Goal: Task Accomplishment & Management: Use online tool/utility

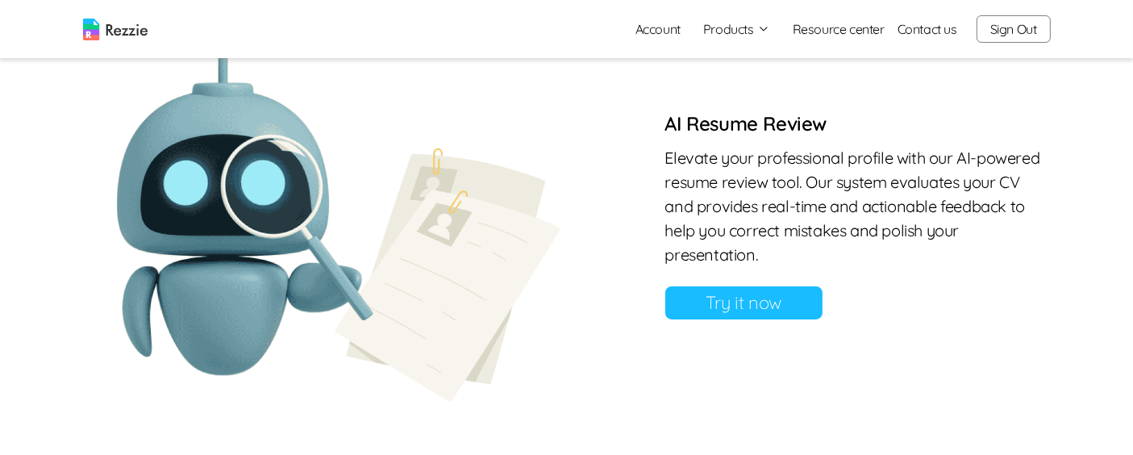
scroll to position [1395, 0]
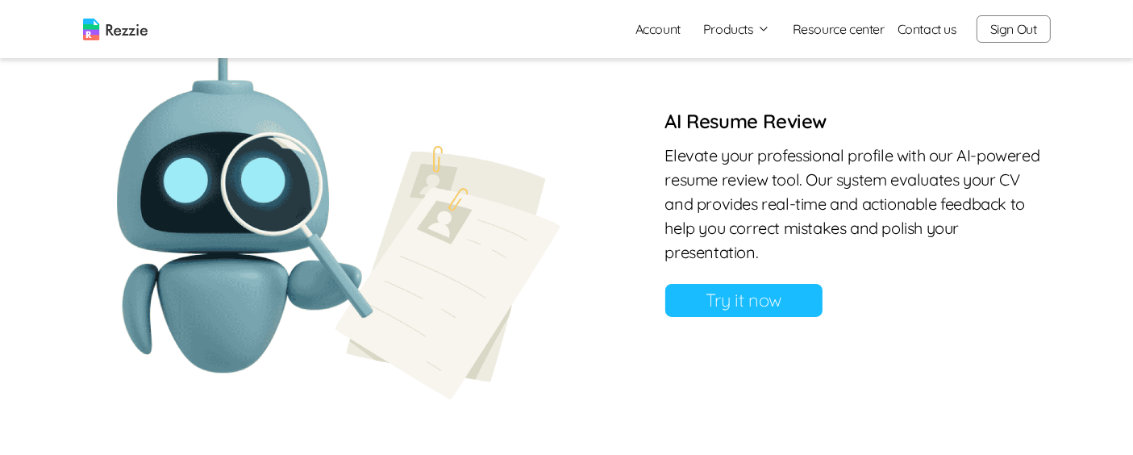
click at [730, 301] on link "Try it now" at bounding box center [743, 300] width 157 height 33
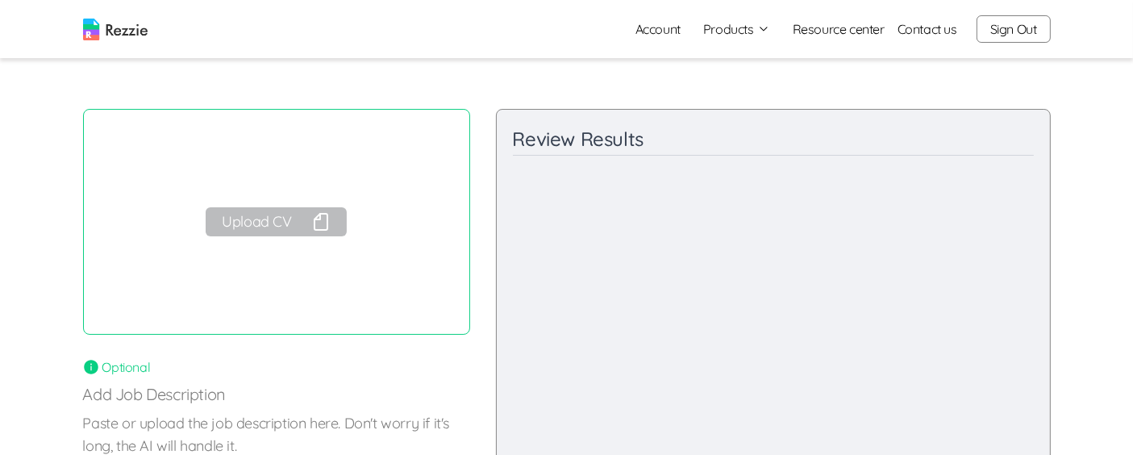
scroll to position [25, 0]
click at [261, 221] on button "Upload CV" at bounding box center [276, 223] width 140 height 29
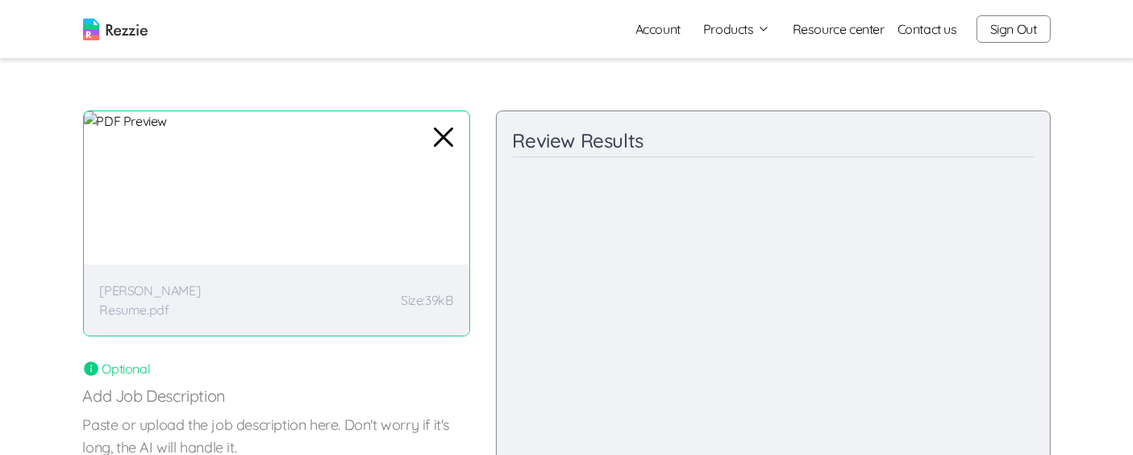
click at [1018, 365] on div "Review Results Content and Relevance / 100 Final Recommendations Strengths: Imp…" at bounding box center [773, 341] width 555 height 460
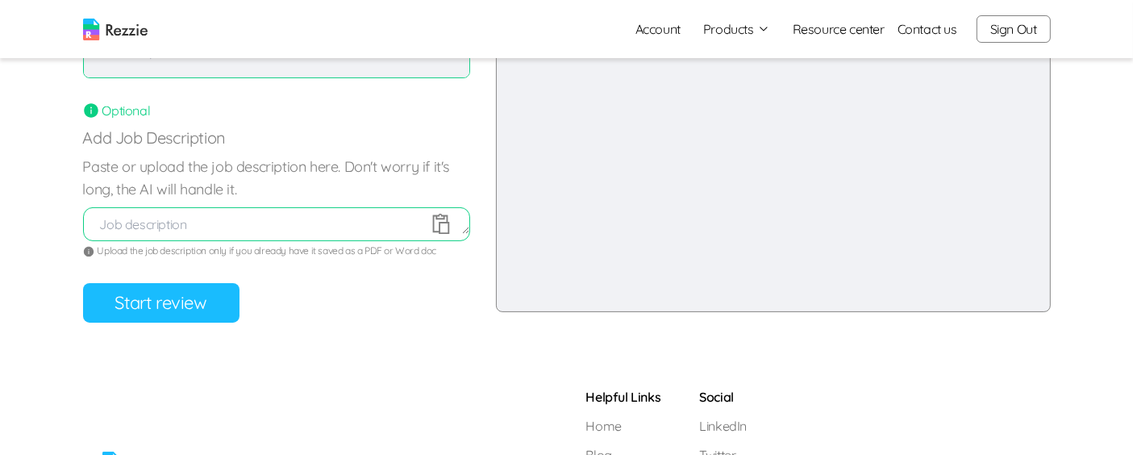
scroll to position [286, 0]
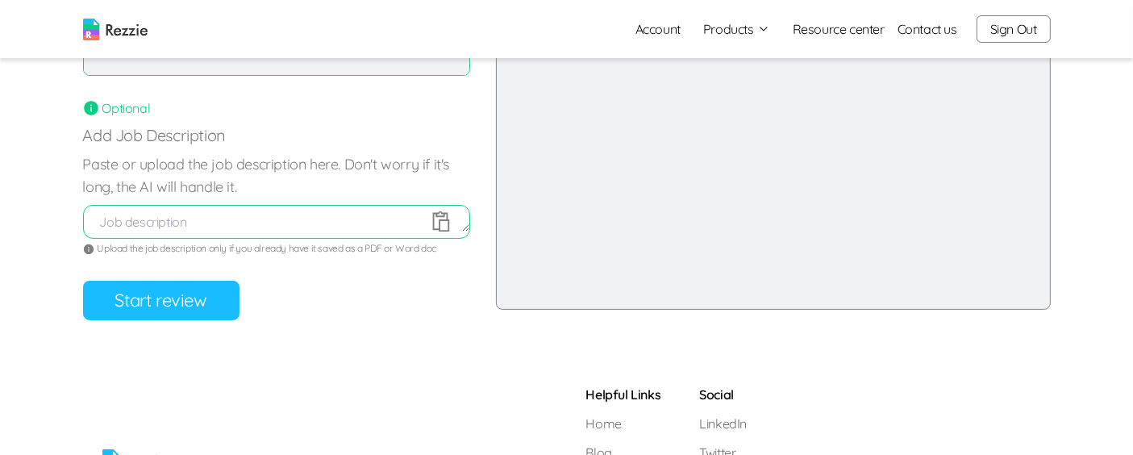
click at [152, 307] on button "Start review" at bounding box center [161, 301] width 156 height 40
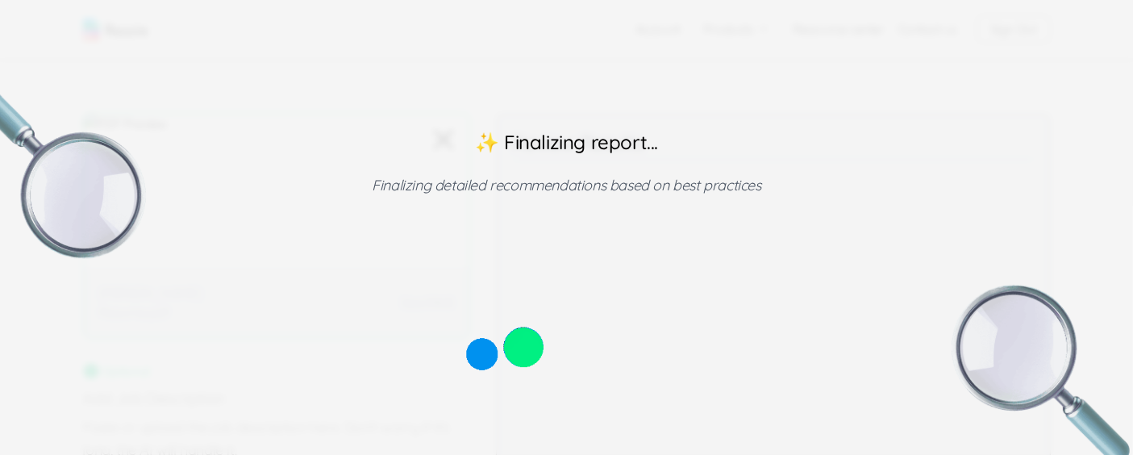
scroll to position [0, 0]
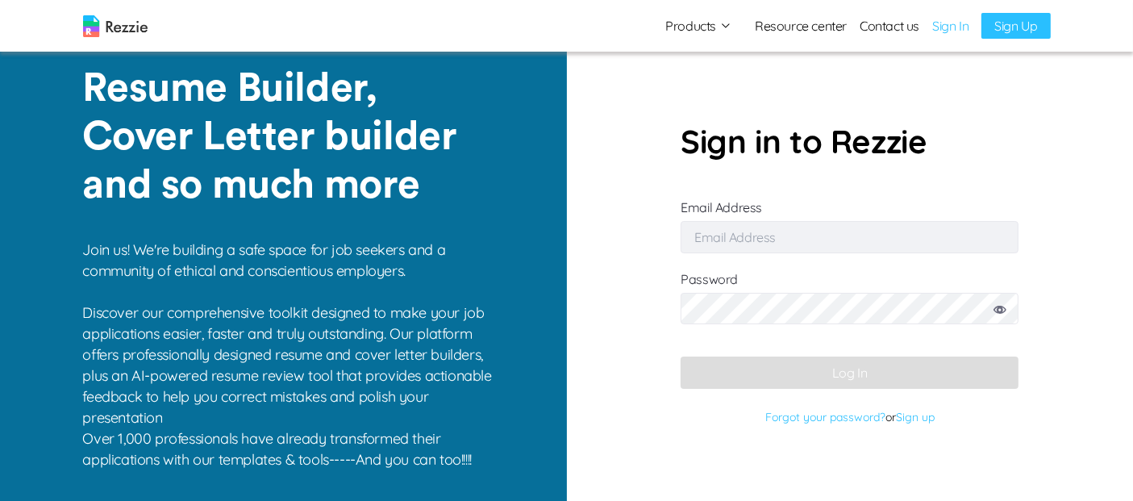
type input "[EMAIL_ADDRESS][DOMAIN_NAME]"
click at [952, 30] on link "Sign In" at bounding box center [950, 25] width 36 height 19
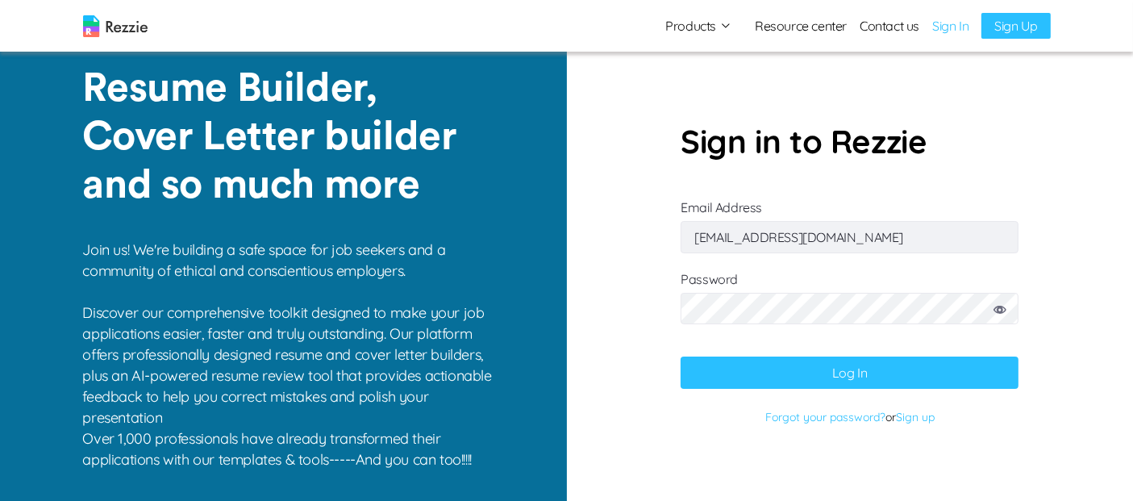
click at [860, 372] on button "Log In" at bounding box center [850, 373] width 338 height 32
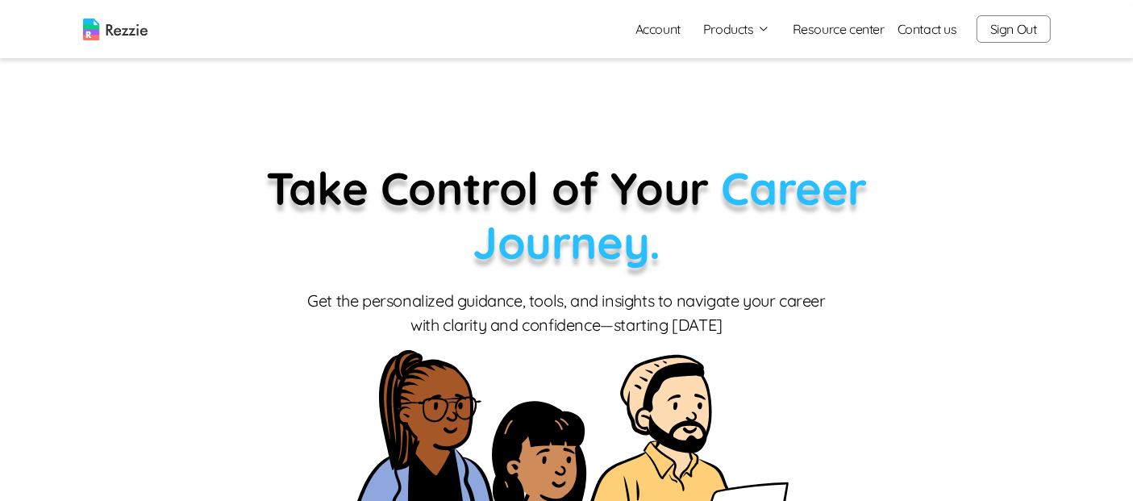
click at [748, 26] on button "Products" at bounding box center [736, 28] width 67 height 19
click at [769, 94] on link "AI Resume Review" at bounding box center [755, 93] width 198 height 32
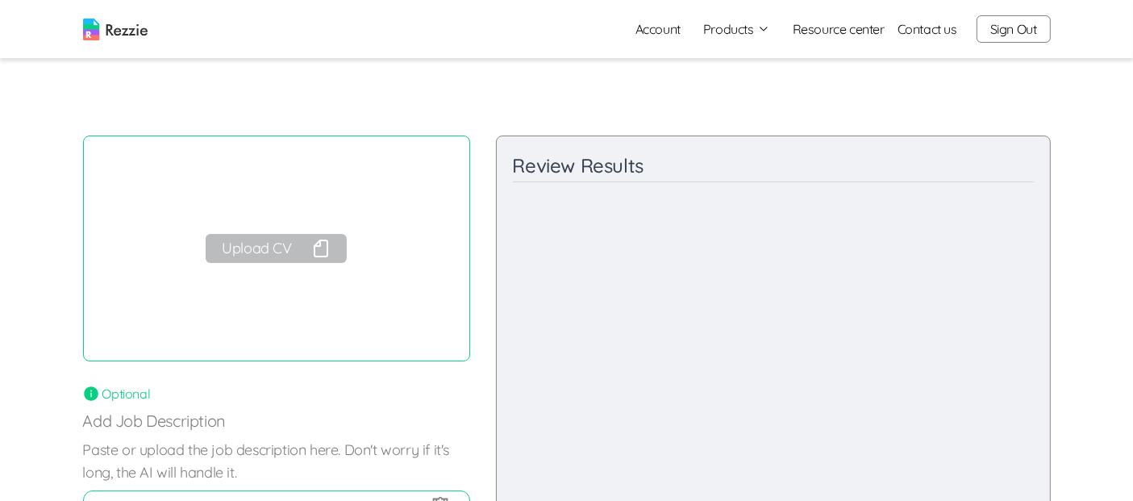
click at [278, 244] on button "Upload CV" at bounding box center [276, 248] width 140 height 29
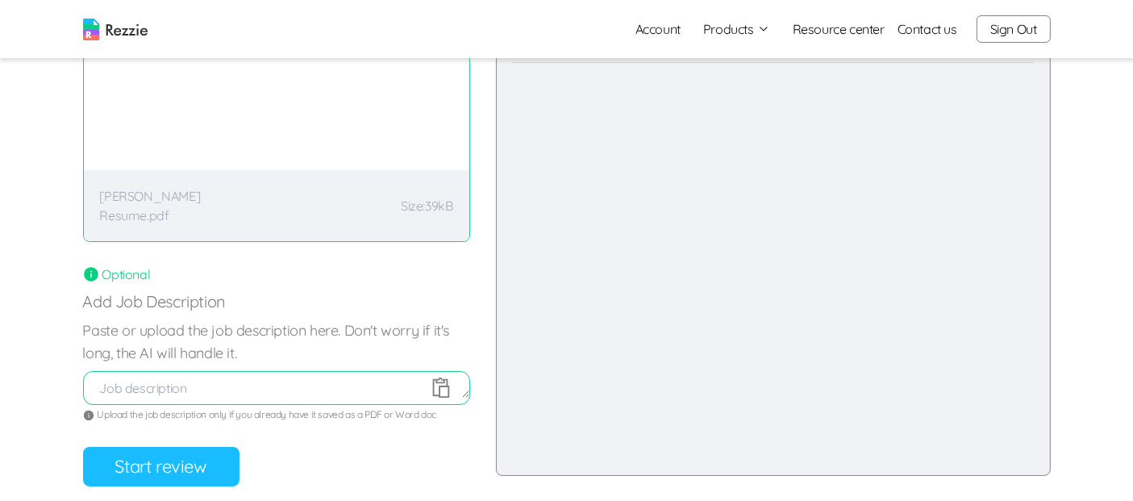
scroll to position [203, 0]
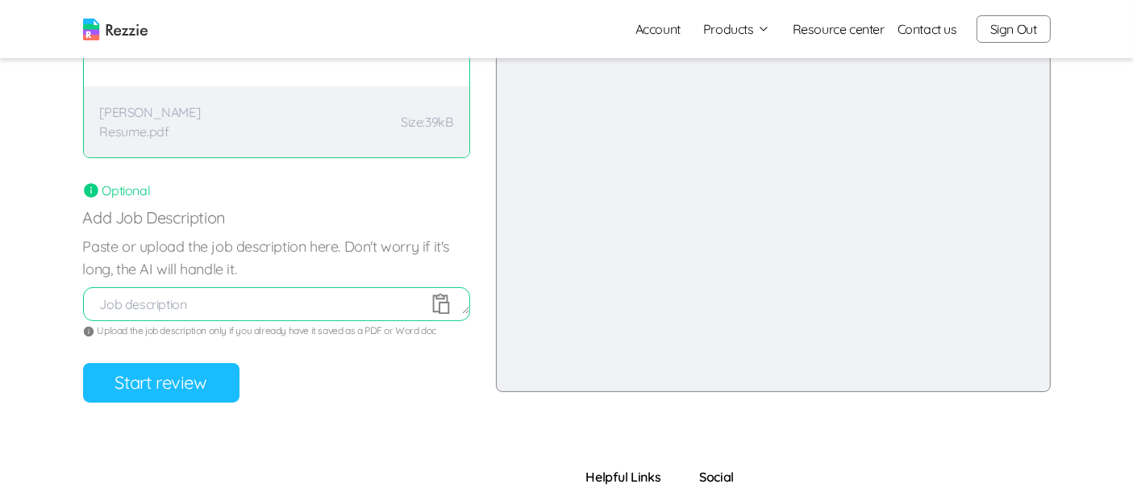
click at [198, 381] on button "Start review" at bounding box center [161, 383] width 156 height 40
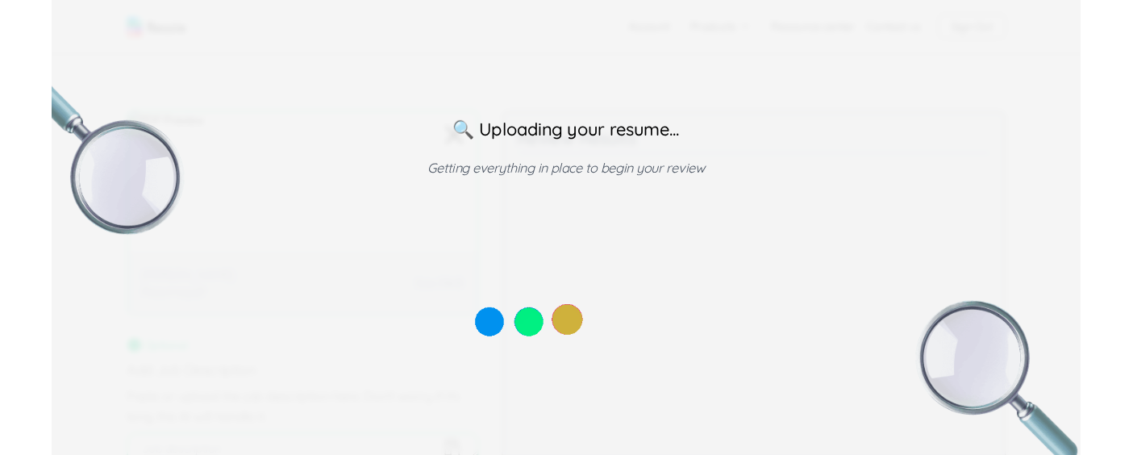
scroll to position [0, 0]
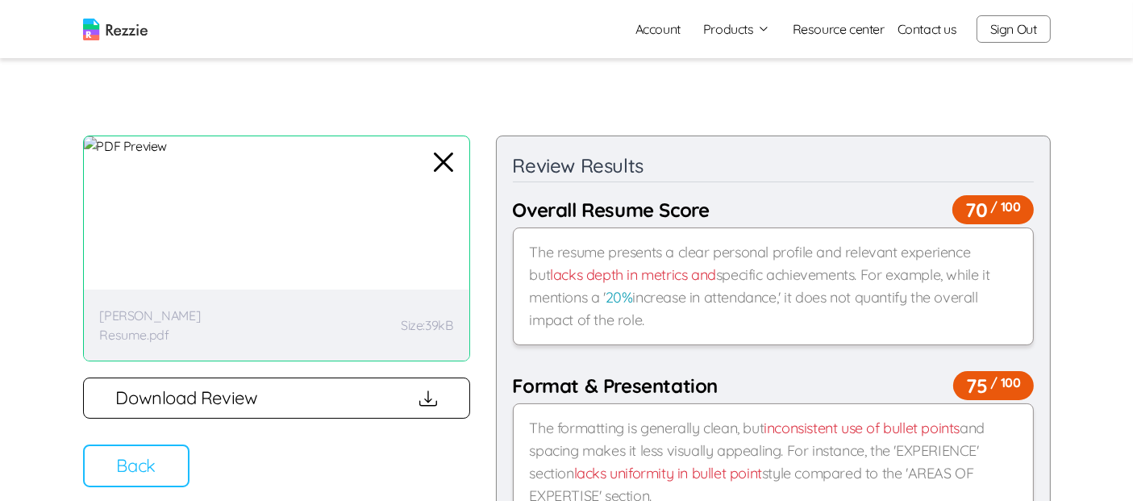
click at [142, 458] on button "Back" at bounding box center [136, 465] width 106 height 43
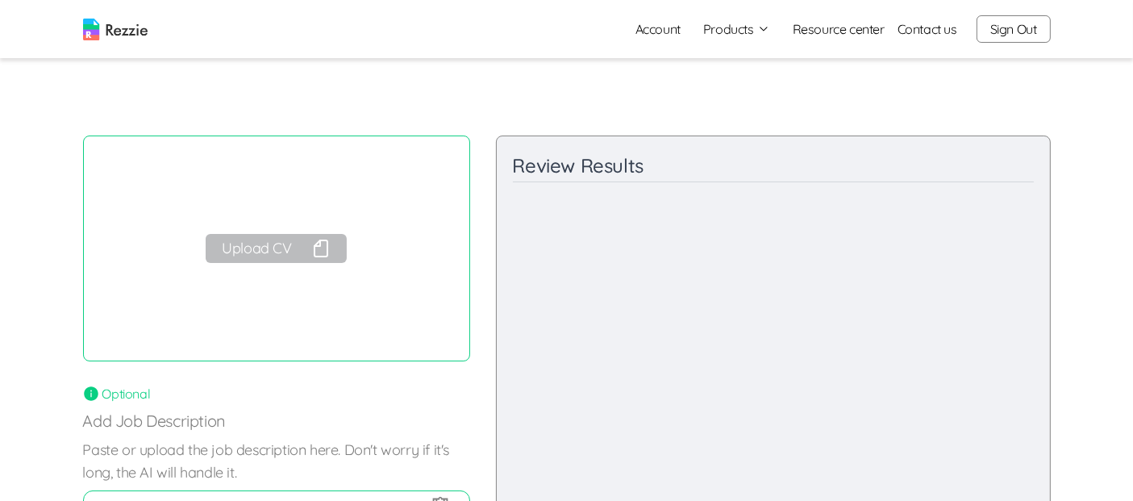
click at [1018, 30] on button "Sign Out" at bounding box center [1014, 28] width 74 height 27
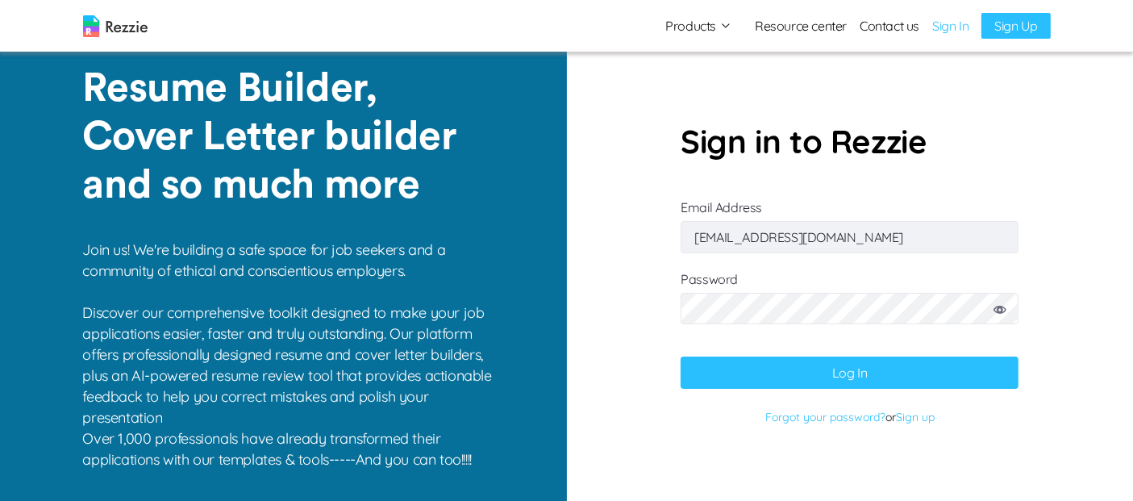
click at [847, 369] on button "Log In" at bounding box center [850, 373] width 338 height 32
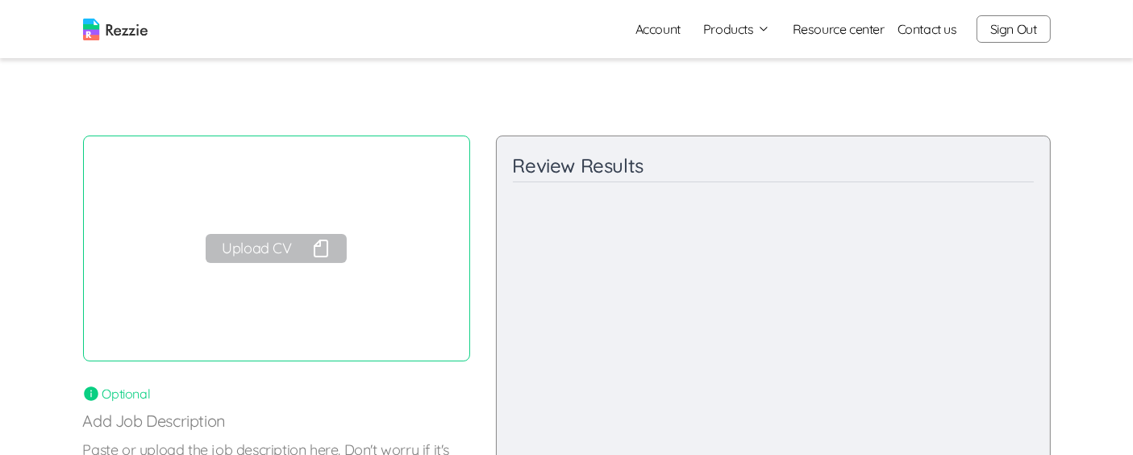
click at [256, 245] on button "Upload CV" at bounding box center [276, 248] width 140 height 29
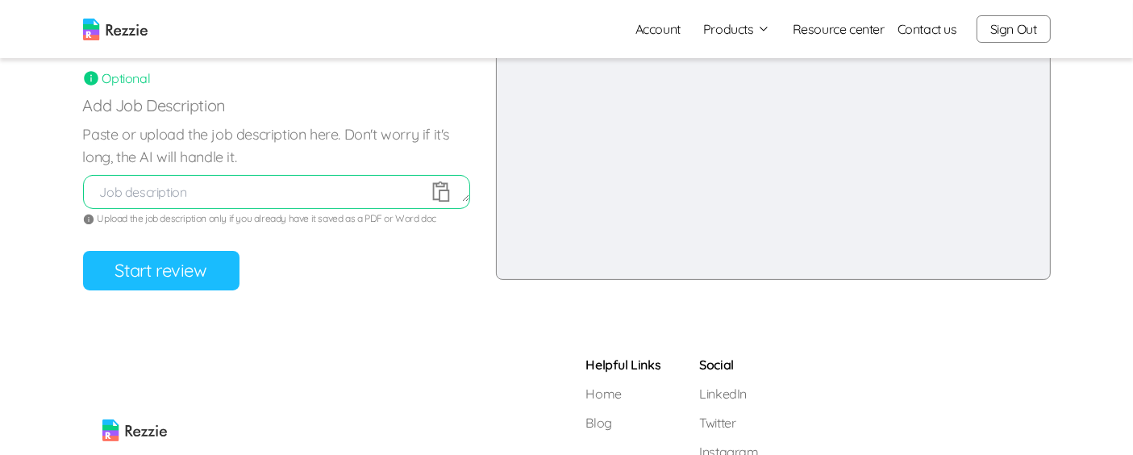
scroll to position [319, 0]
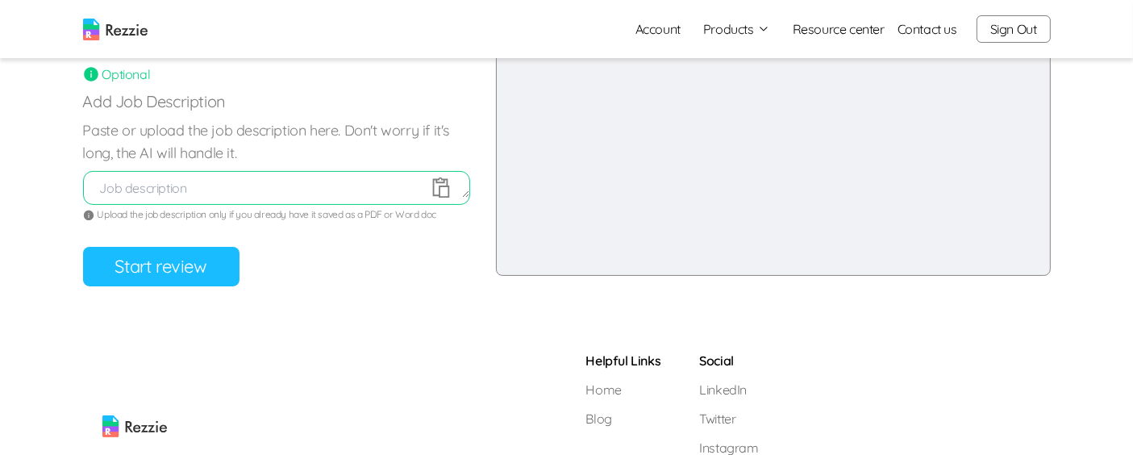
click at [160, 265] on button "Start review" at bounding box center [161, 267] width 156 height 40
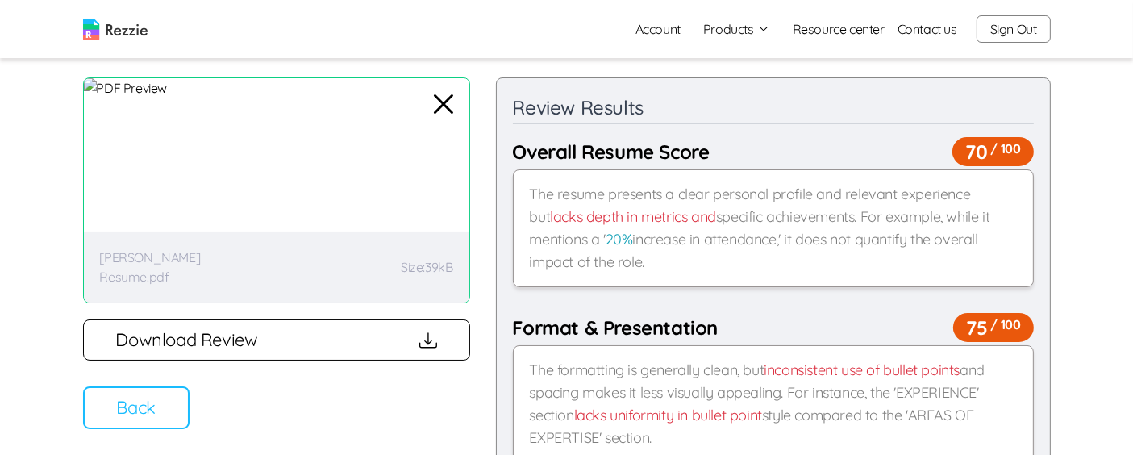
scroll to position [68, 0]
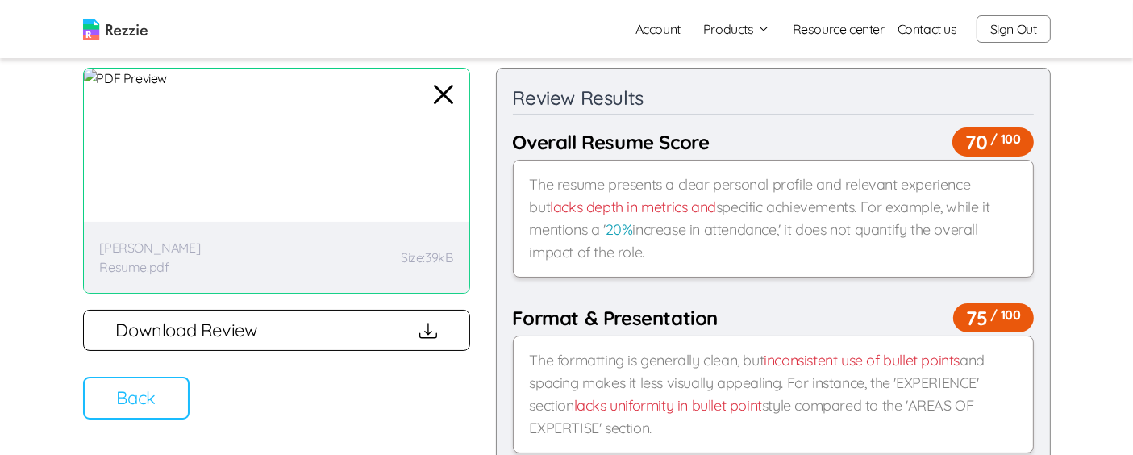
click at [144, 391] on button "Back" at bounding box center [136, 398] width 106 height 43
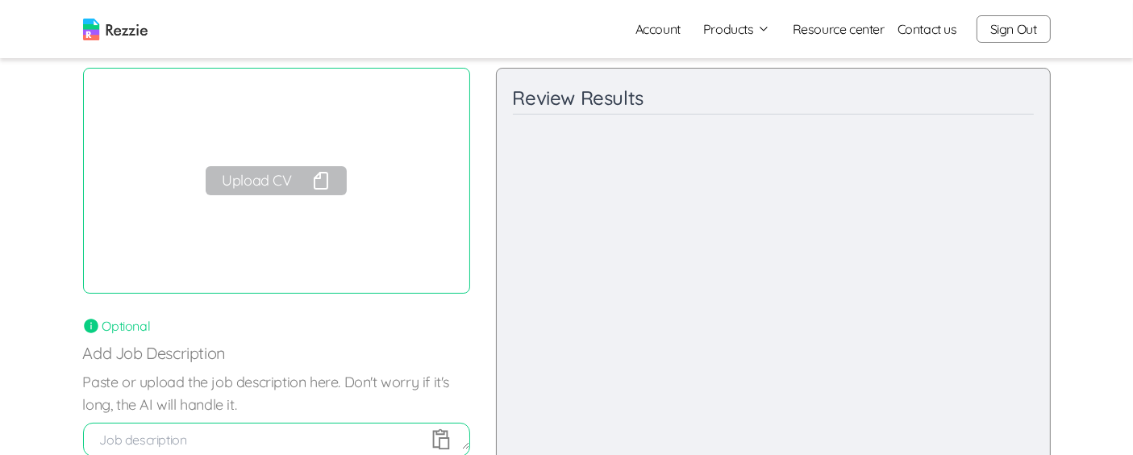
click at [263, 173] on button "Upload CV" at bounding box center [276, 180] width 140 height 29
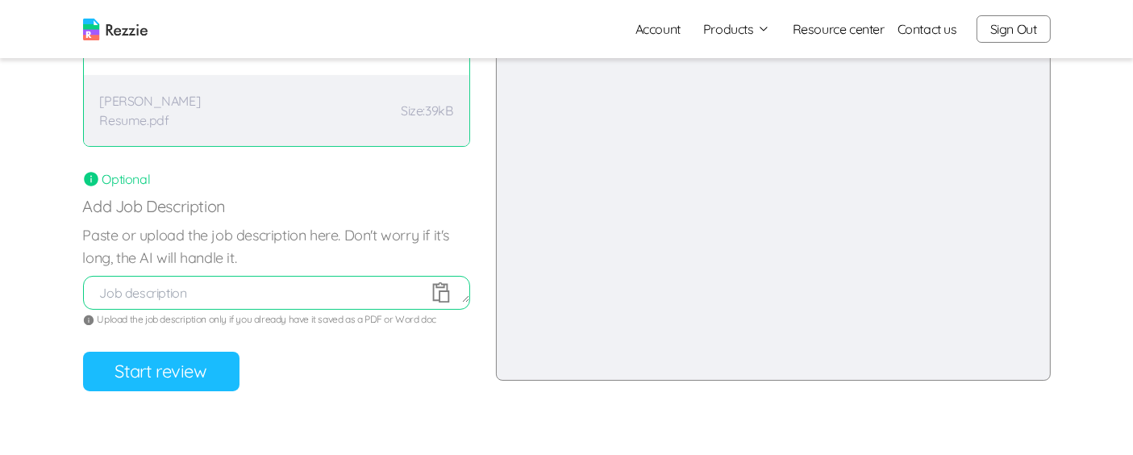
scroll to position [224, 0]
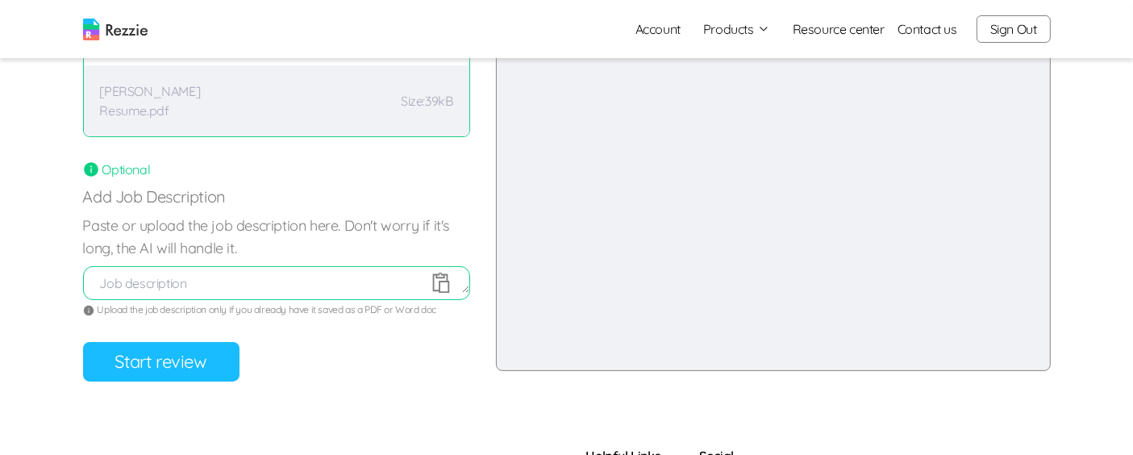
click at [271, 281] on textarea at bounding box center [277, 282] width 386 height 19
paste textarea "Full job description About Us Barekho Integrated Services Limited is a dynamic …"
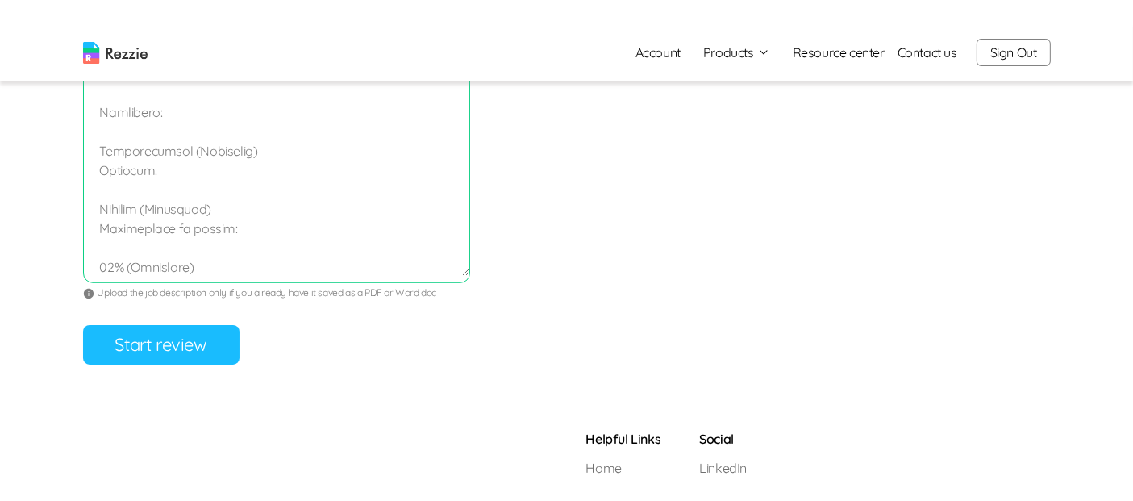
scroll to position [999, 0]
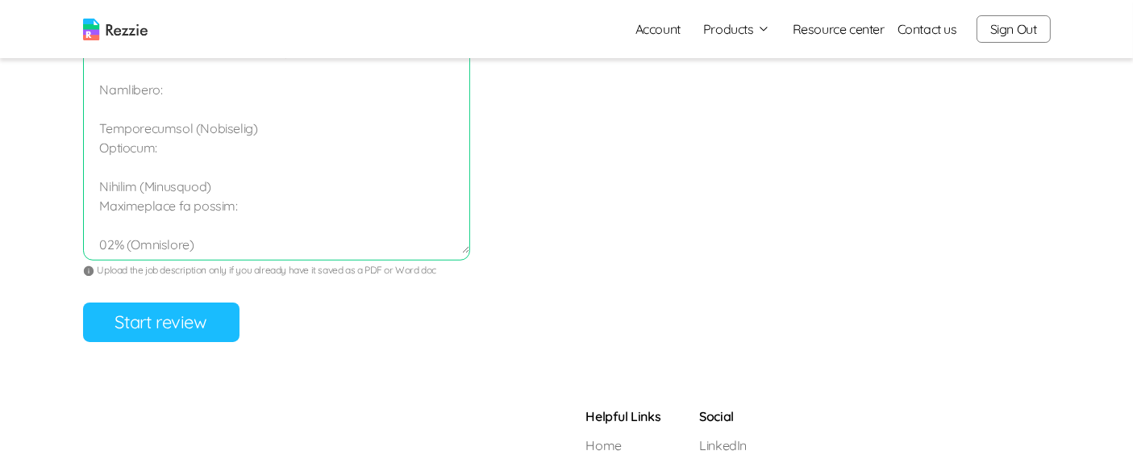
type textarea "Full job description About Us Barekho Integrated Services Limited is a dynamic …"
click at [153, 320] on button "Start review" at bounding box center [161, 322] width 156 height 40
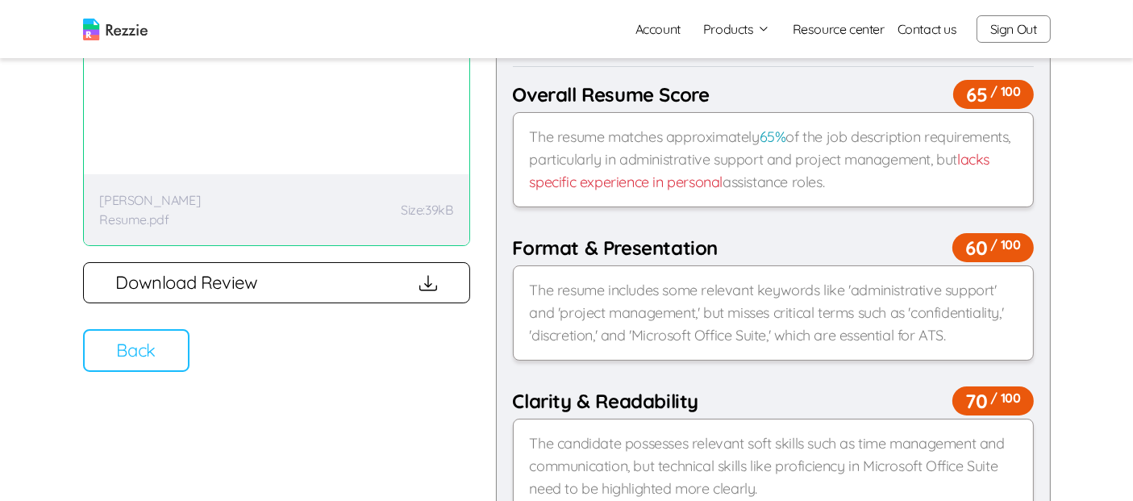
scroll to position [0, 0]
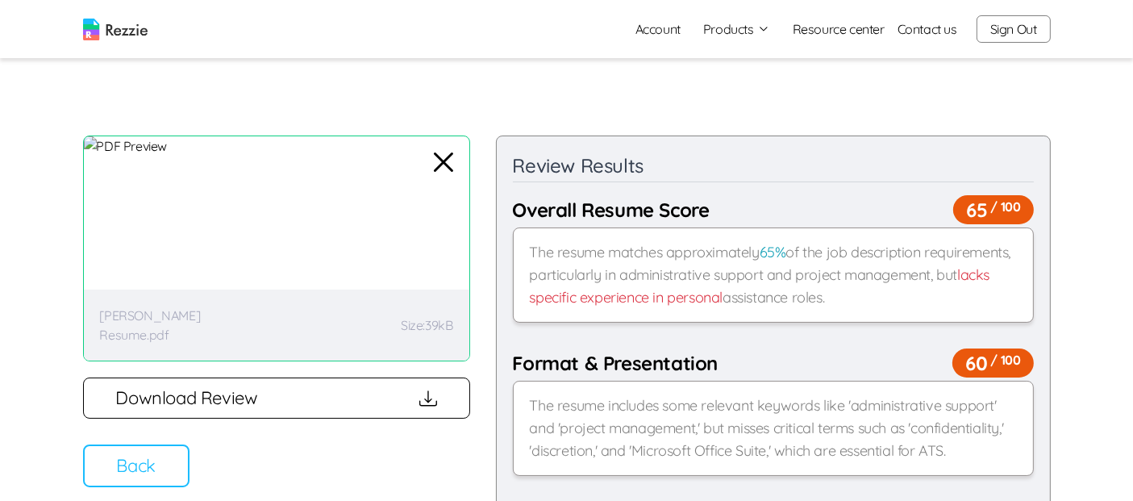
click at [1025, 31] on button "Sign Out" at bounding box center [1014, 28] width 74 height 27
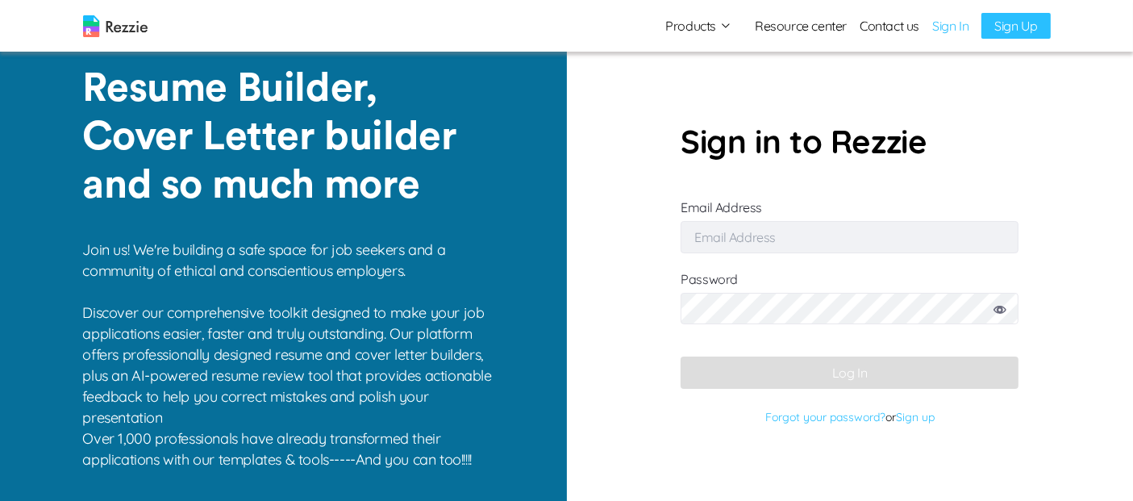
type input "bekise9229@coasah.com"
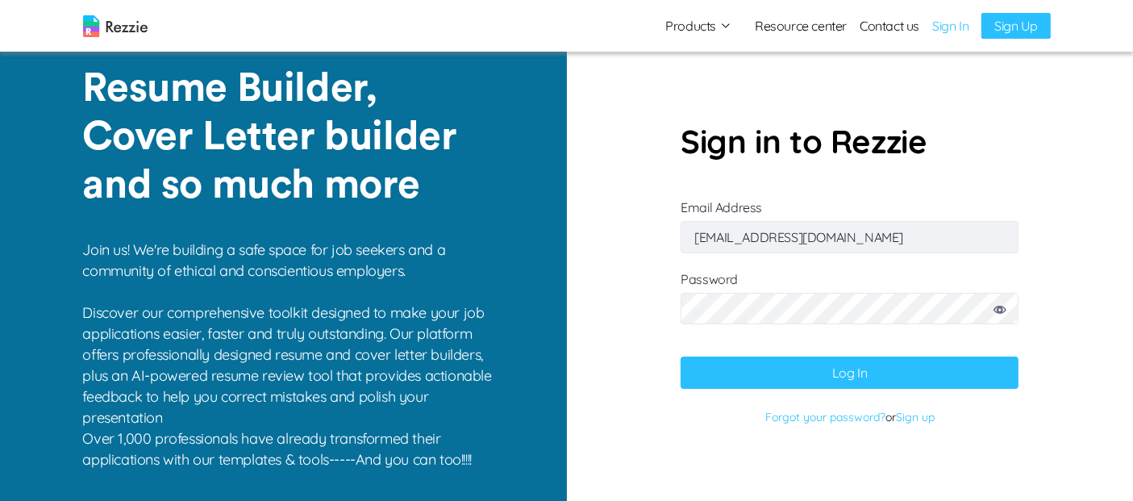
click at [113, 30] on img at bounding box center [115, 26] width 65 height 22
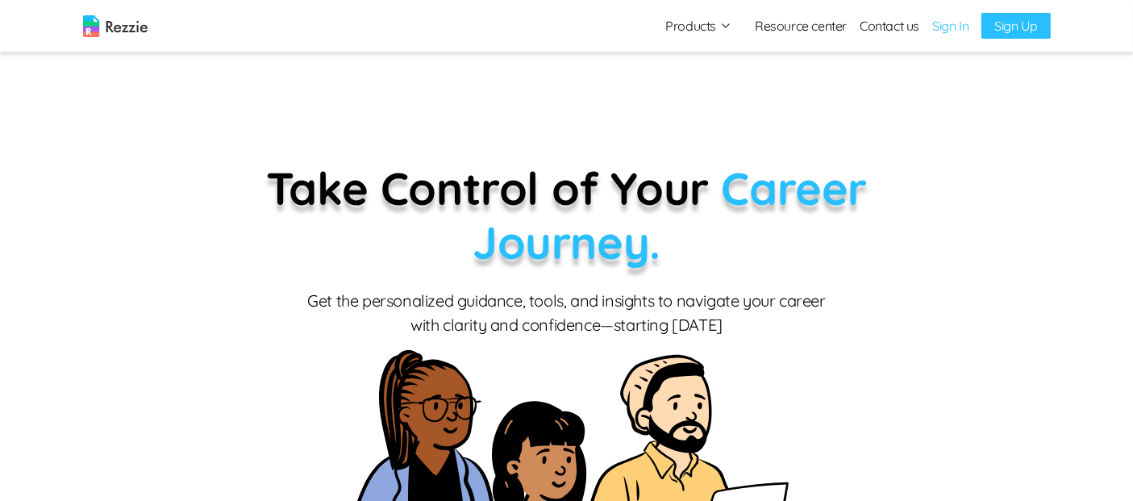
click at [961, 28] on link "Sign In" at bounding box center [950, 25] width 36 height 19
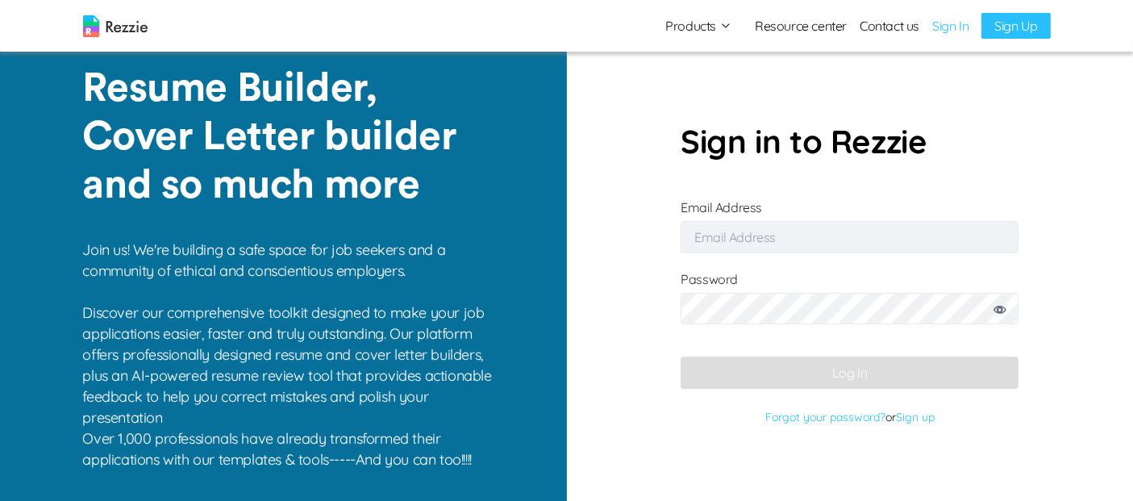
type input "bekise9229@coasah.com"
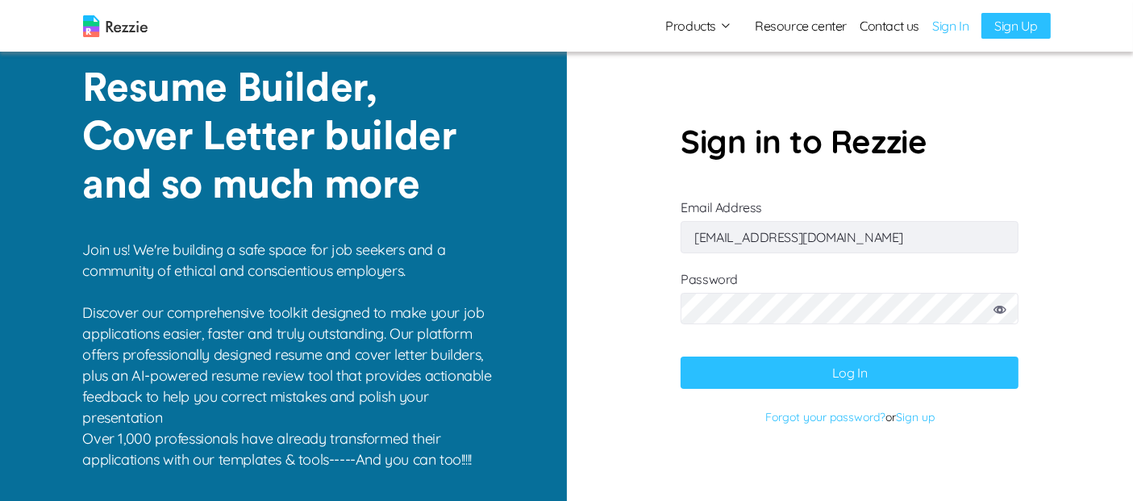
click at [778, 374] on button "Log In" at bounding box center [850, 373] width 338 height 32
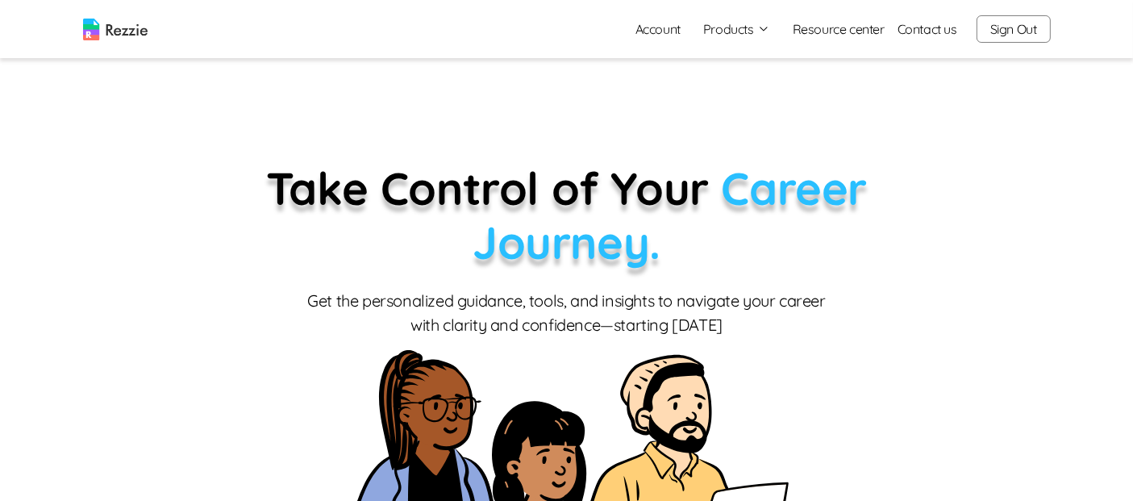
click at [719, 23] on button "Products" at bounding box center [736, 28] width 67 height 19
click at [123, 20] on img at bounding box center [115, 30] width 65 height 22
click at [662, 25] on link "Account" at bounding box center [658, 29] width 71 height 32
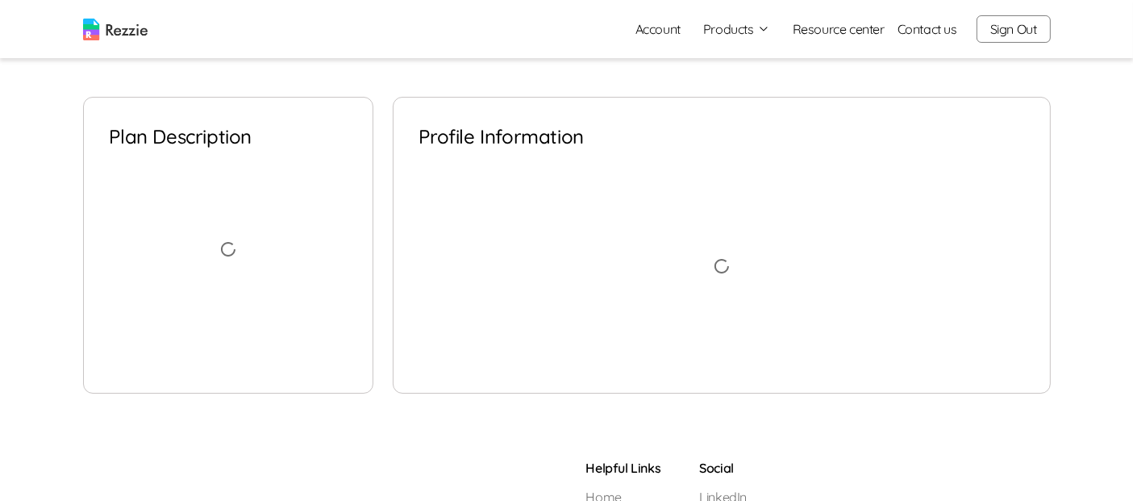
click at [770, 29] on icon "button" at bounding box center [763, 29] width 13 height 13
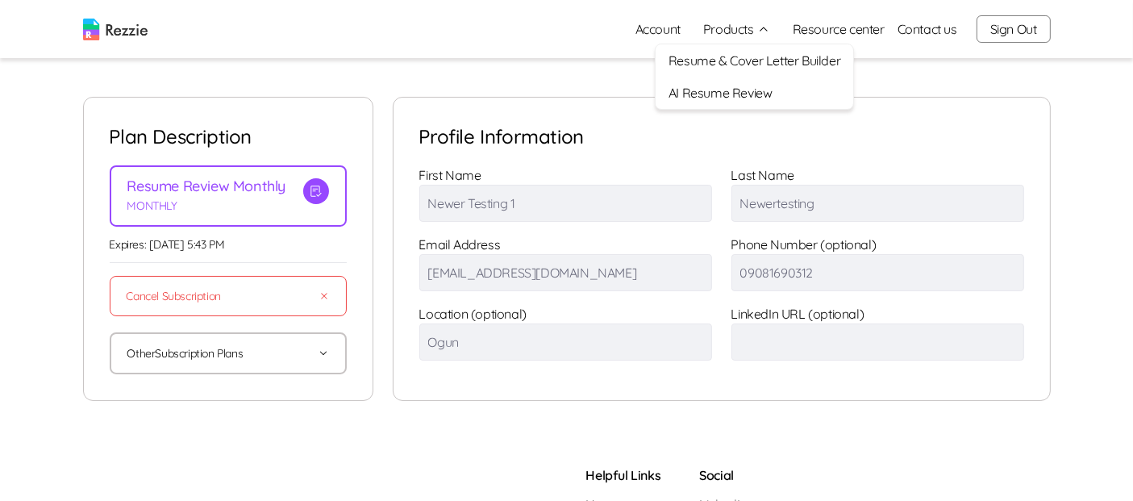
click at [665, 23] on link "Account" at bounding box center [658, 29] width 71 height 32
click at [724, 91] on link "AI Resume Review" at bounding box center [755, 93] width 198 height 32
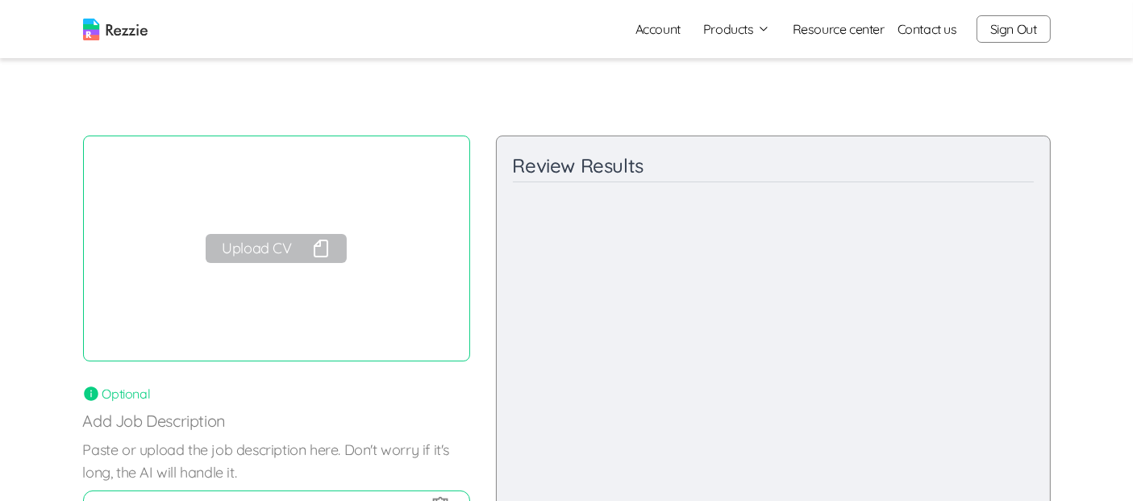
click at [836, 31] on link "Resource center" at bounding box center [839, 28] width 92 height 19
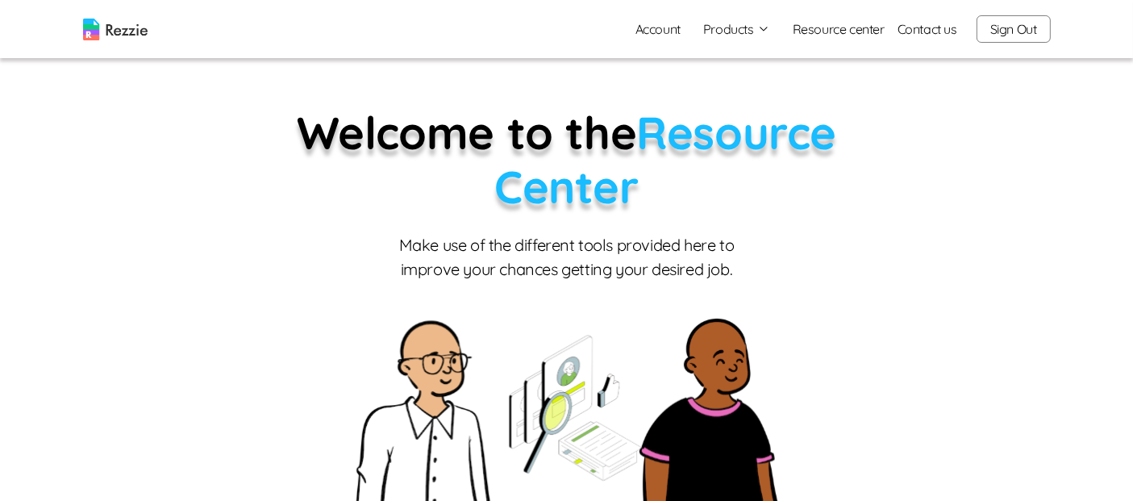
click at [739, 33] on button "Products" at bounding box center [736, 28] width 67 height 19
click at [670, 32] on link "Account" at bounding box center [658, 29] width 71 height 32
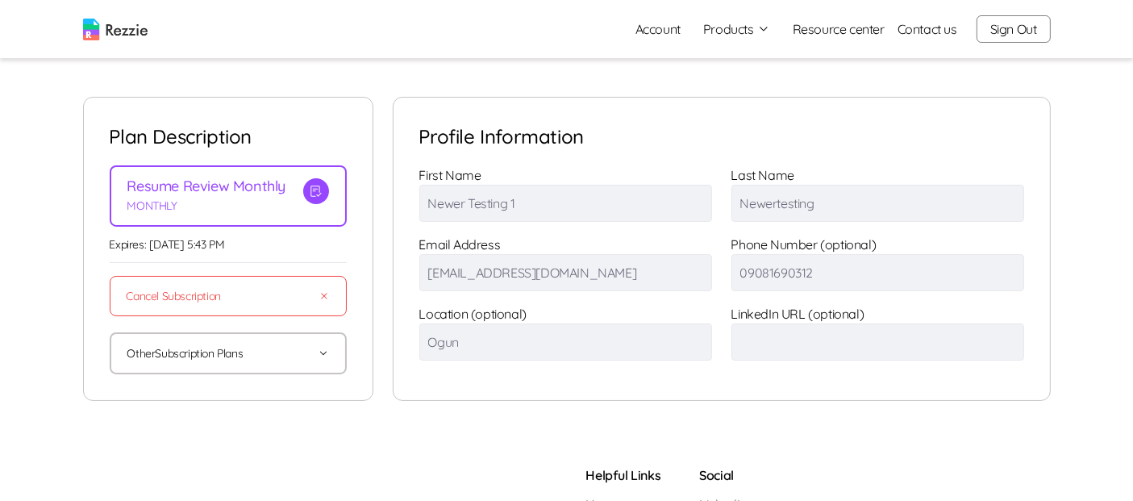
click at [135, 33] on img at bounding box center [115, 30] width 65 height 22
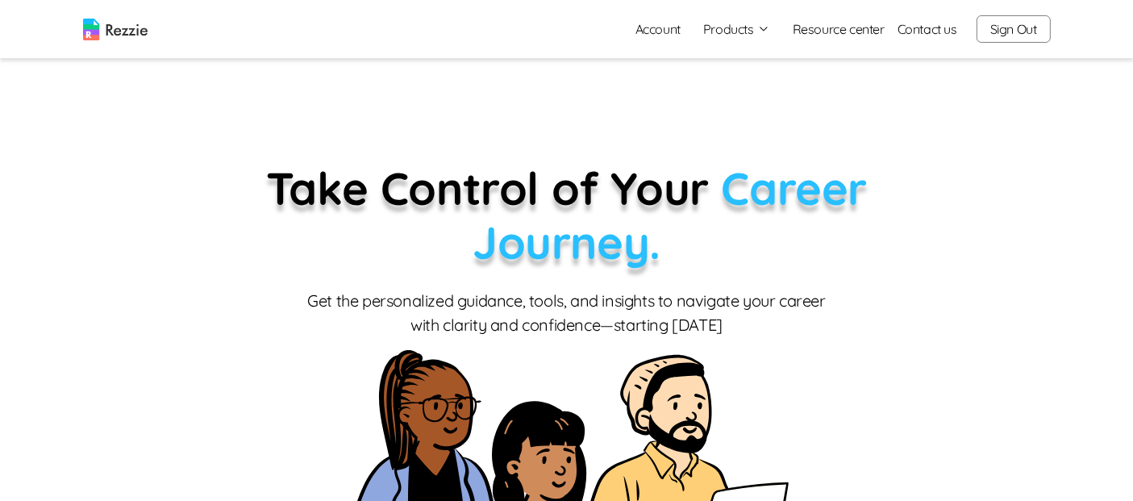
click at [1027, 30] on button "Sign Out" at bounding box center [1014, 28] width 74 height 27
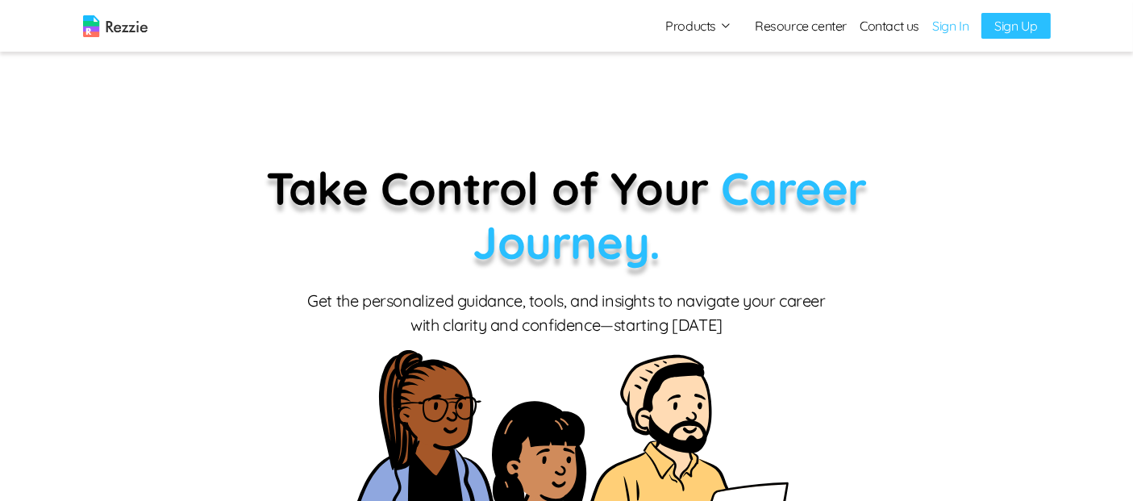
click at [699, 32] on button "Products" at bounding box center [698, 25] width 67 height 19
click at [930, 205] on p "Take Control of Your Career Journey." at bounding box center [567, 215] width 766 height 108
click at [949, 29] on link "Sign In" at bounding box center [950, 25] width 36 height 19
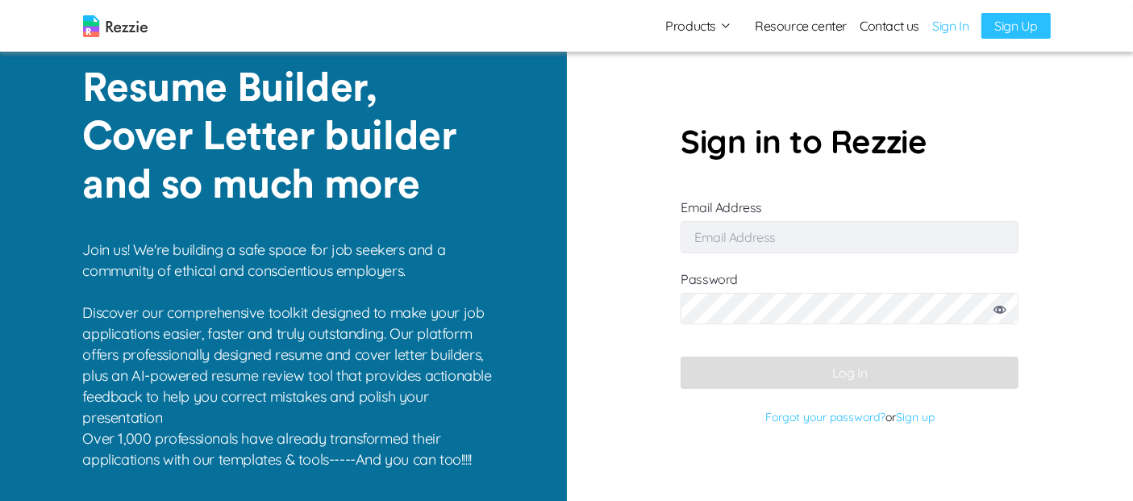
type input "bekise9229@coasah.com"
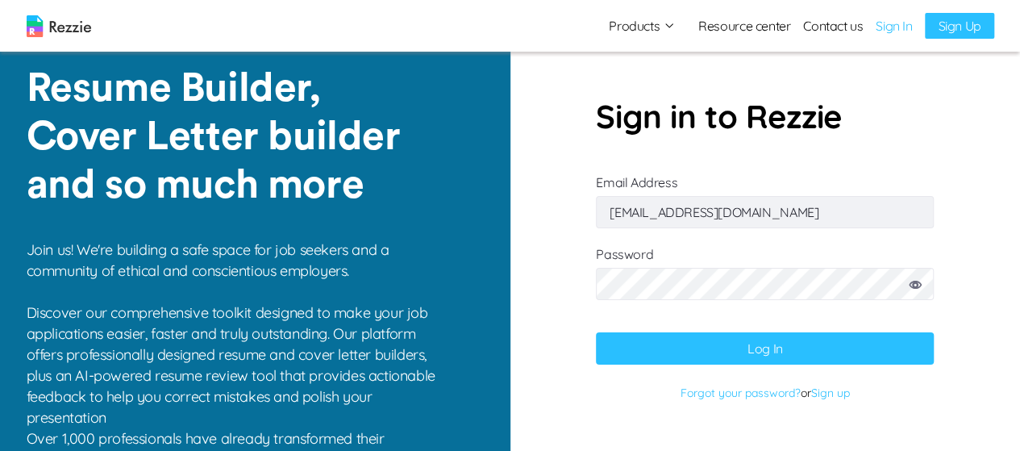
click at [817, 345] on button "Log In" at bounding box center [765, 348] width 338 height 32
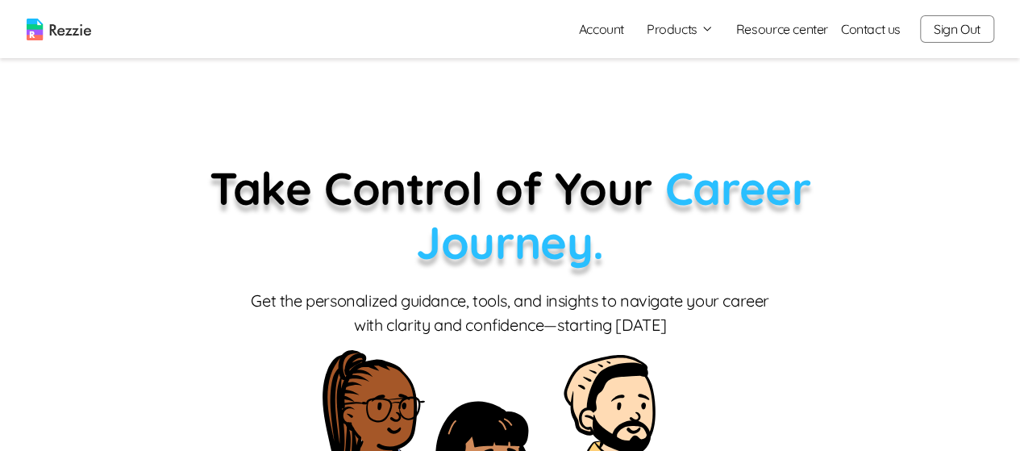
click at [688, 31] on button "Products" at bounding box center [680, 28] width 67 height 19
click at [681, 94] on link "AI Resume Review" at bounding box center [698, 93] width 198 height 32
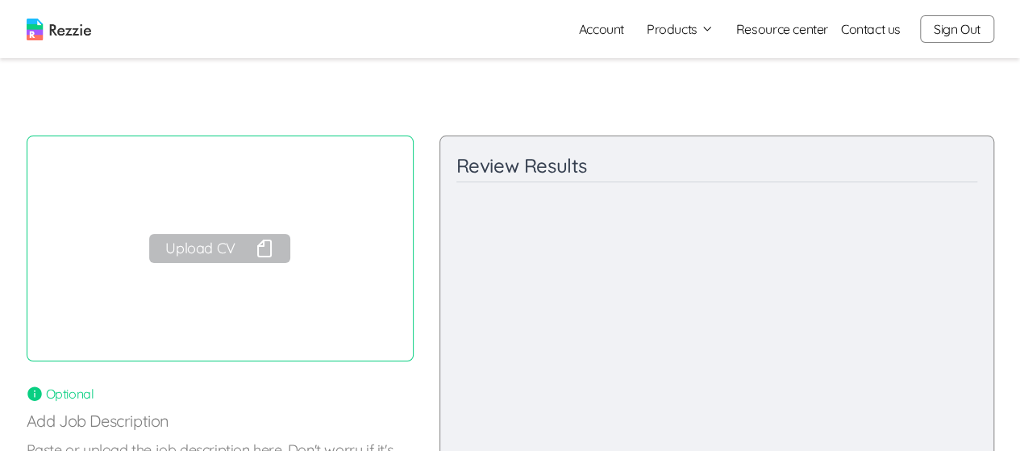
click at [965, 31] on button "Sign Out" at bounding box center [957, 28] width 74 height 27
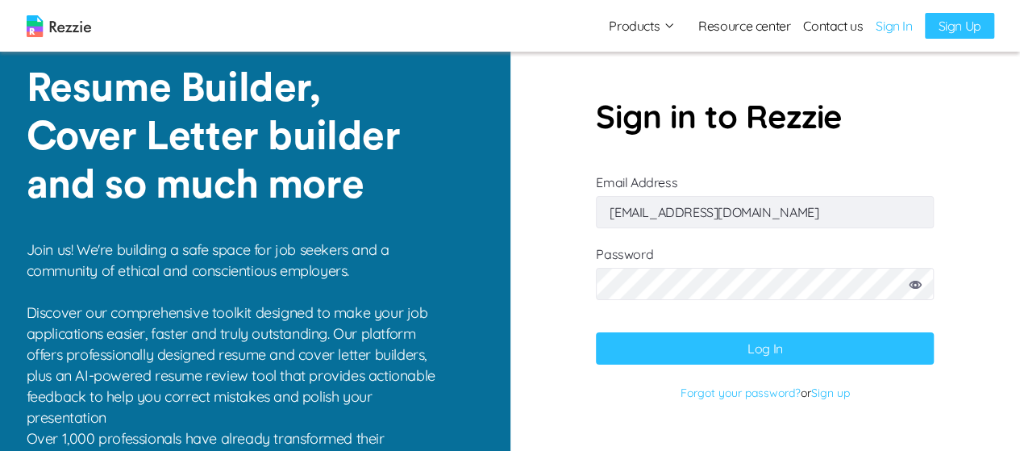
click at [75, 33] on img at bounding box center [59, 26] width 65 height 22
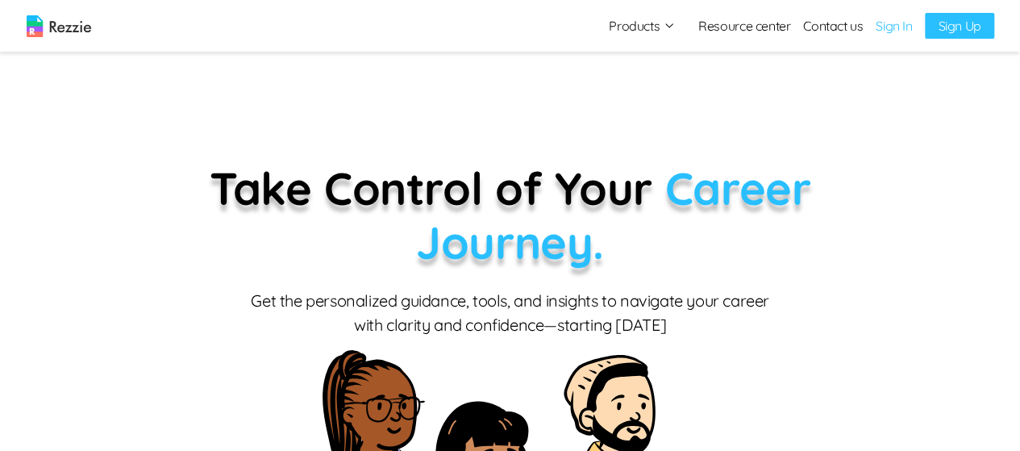
click at [73, 26] on img at bounding box center [59, 26] width 65 height 22
